Goal: Obtain resource: Download file/media

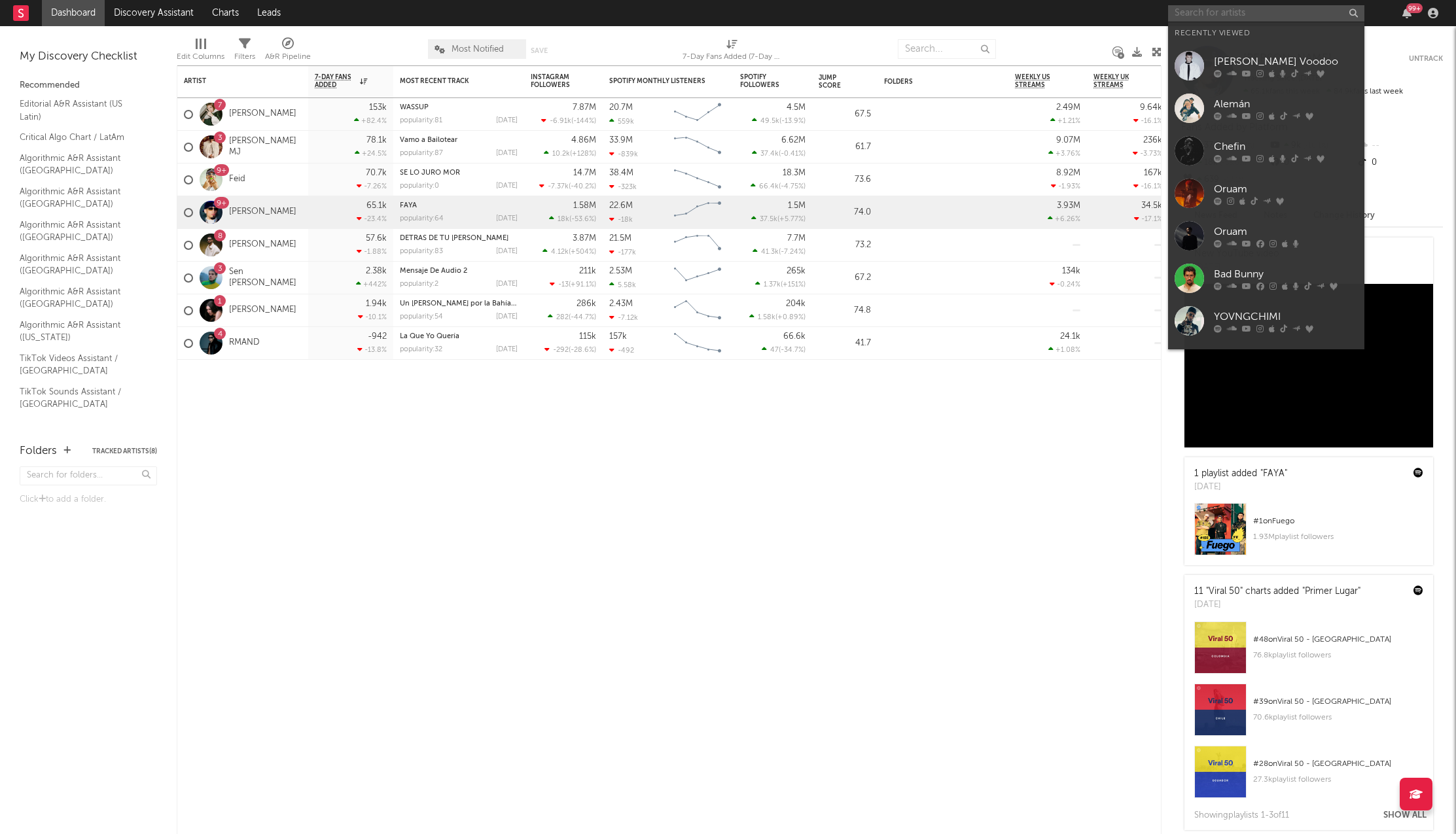
click at [1209, 15] on input "text" at bounding box center [1266, 13] width 197 height 16
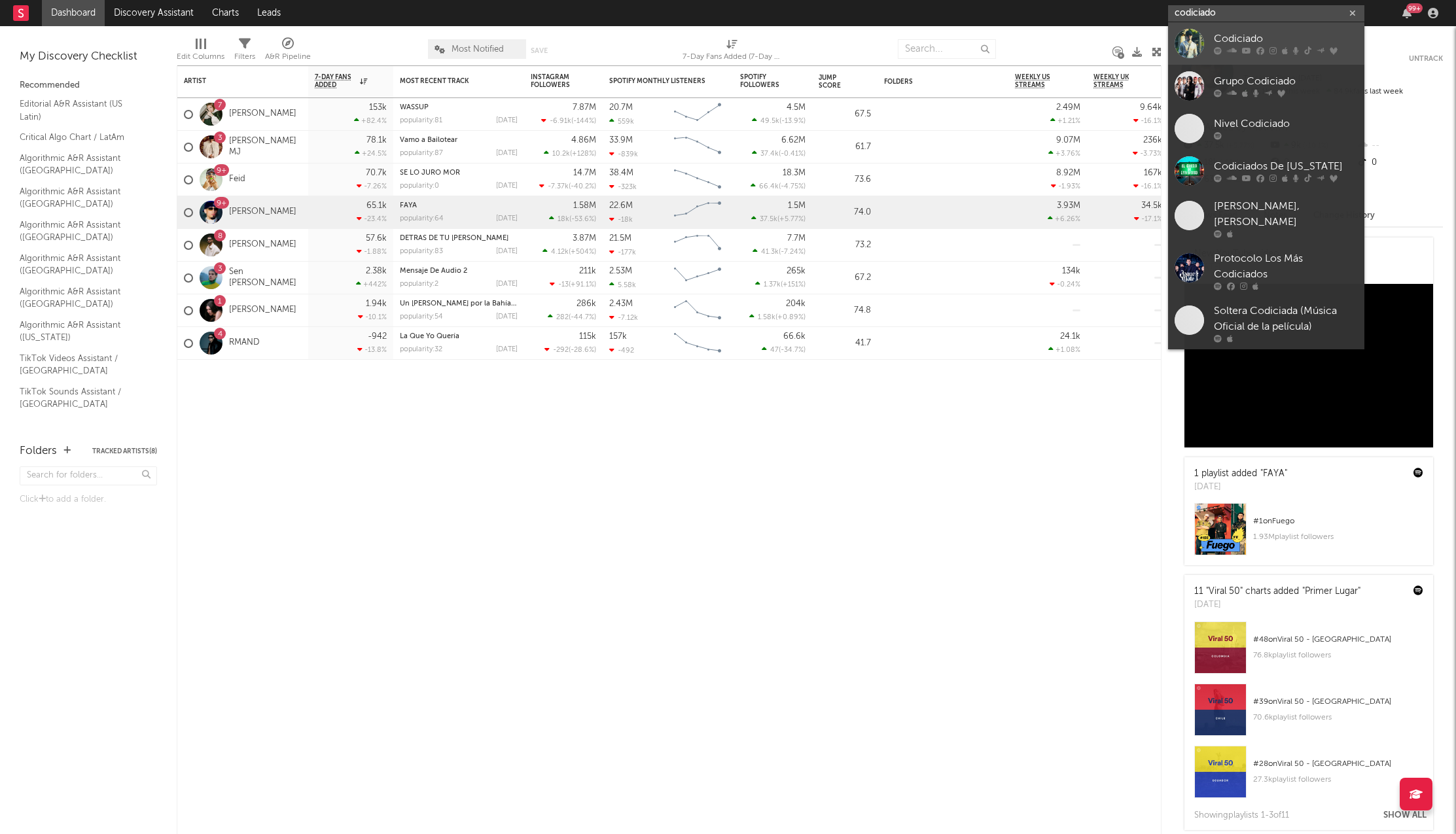
type input "codiciado"
click at [1254, 41] on div "Codiciado" at bounding box center [1286, 39] width 144 height 16
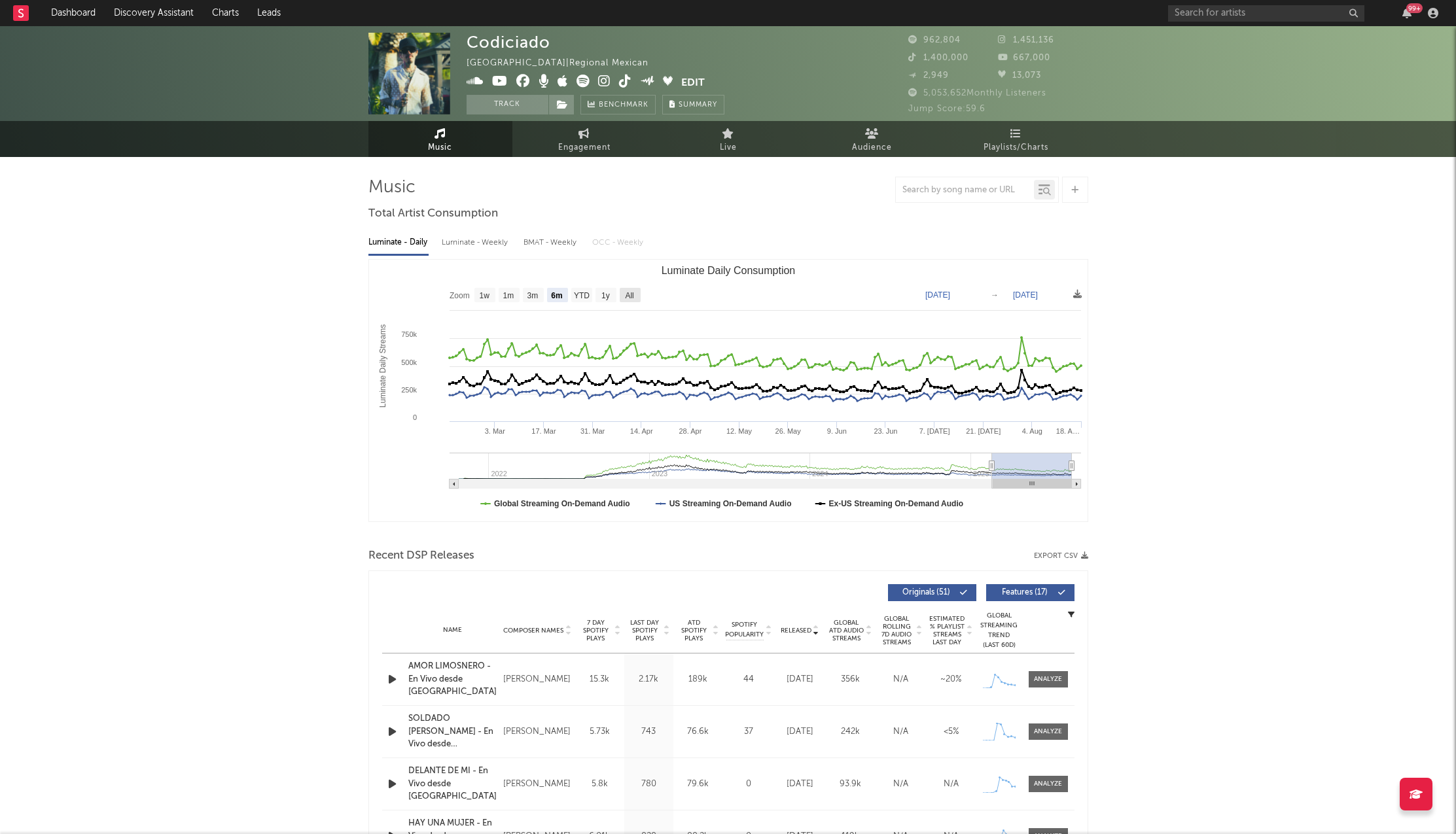
click at [636, 295] on rect "Luminate Daily Consumption" at bounding box center [630, 295] width 21 height 14
select select "All"
type input "[DATE]"
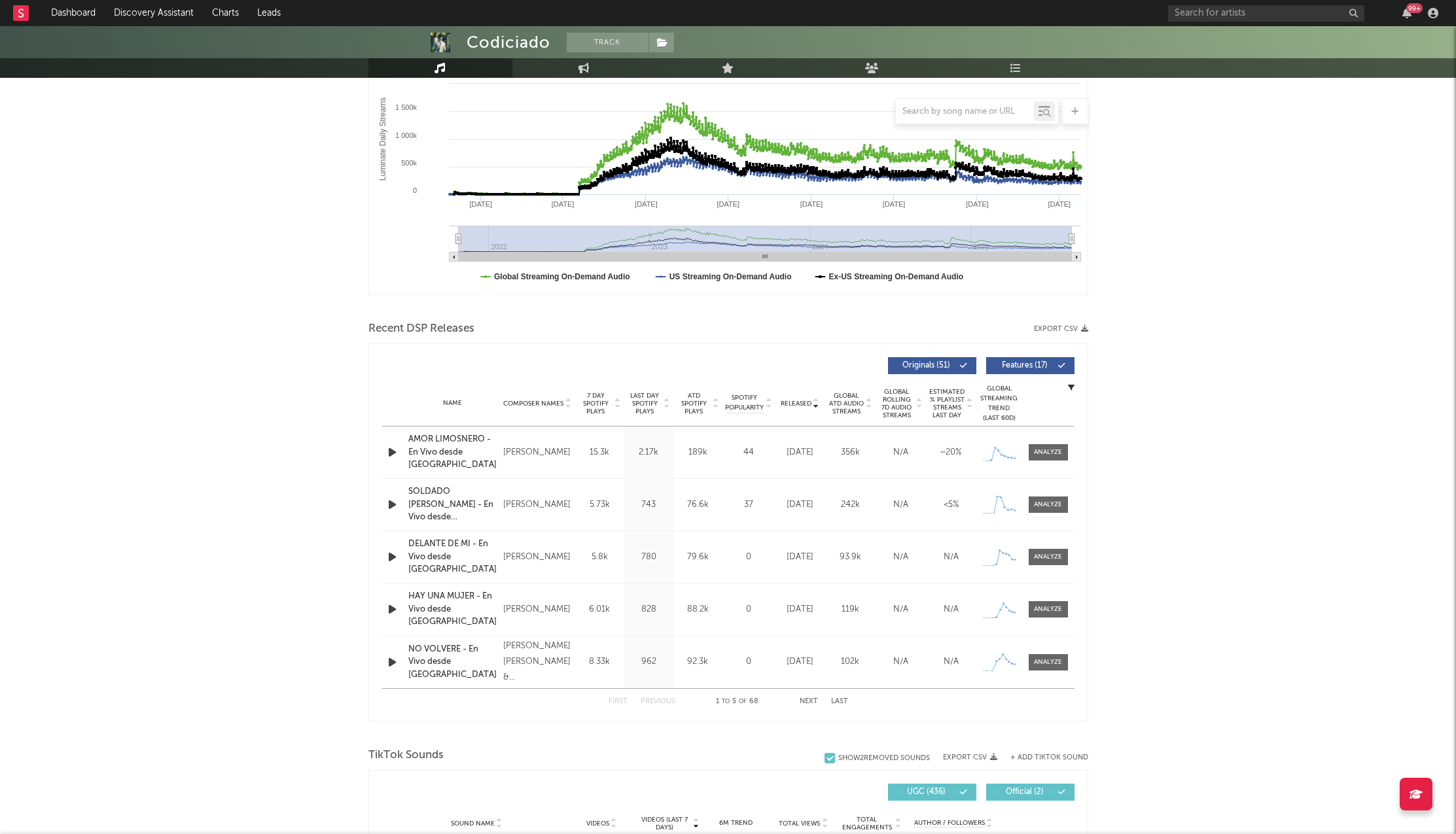
scroll to position [228, 0]
click at [1082, 325] on icon "button" at bounding box center [1084, 328] width 7 height 7
